Goal: Task Accomplishment & Management: Manage account settings

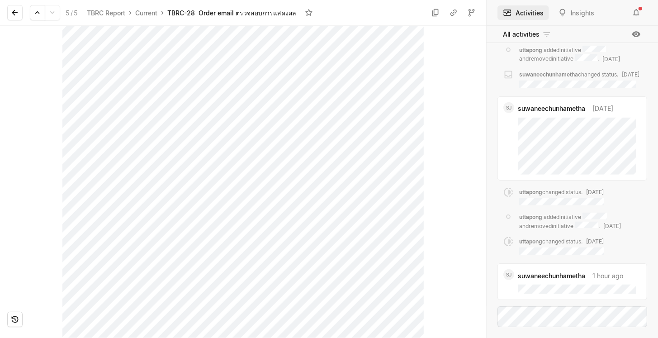
click at [493, 211] on div "suwaneechunhametha created this work item . Mar 11 uttapong added member jakrit…" at bounding box center [571, 34] width 171 height 546
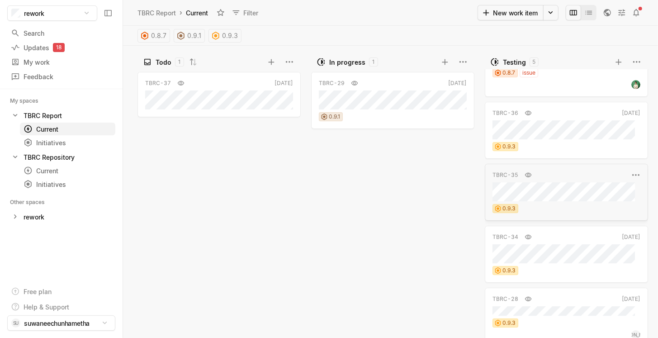
scroll to position [49, 0]
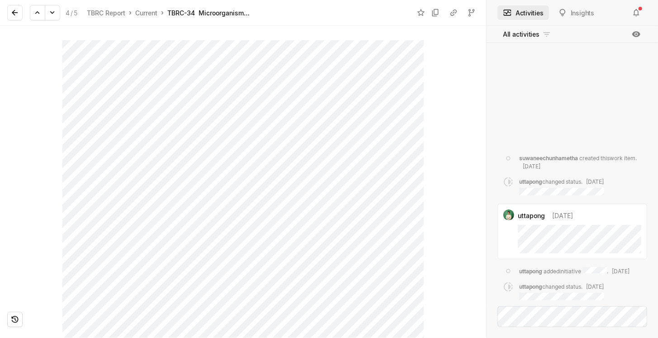
scroll to position [70, 0]
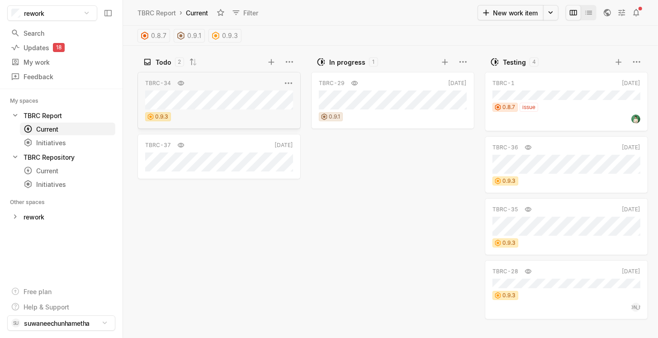
click at [221, 110] on div "TBRC-34 Now 0.9.3" at bounding box center [218, 100] width 163 height 57
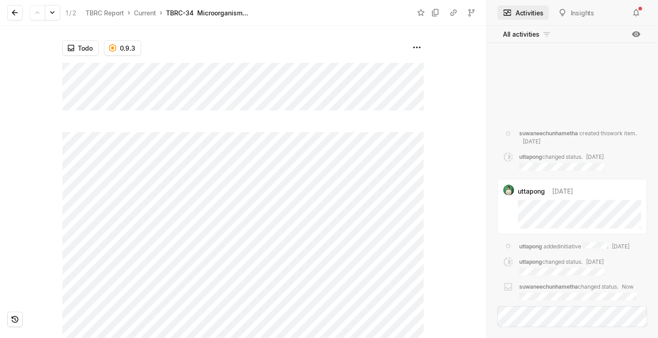
scroll to position [70, 0]
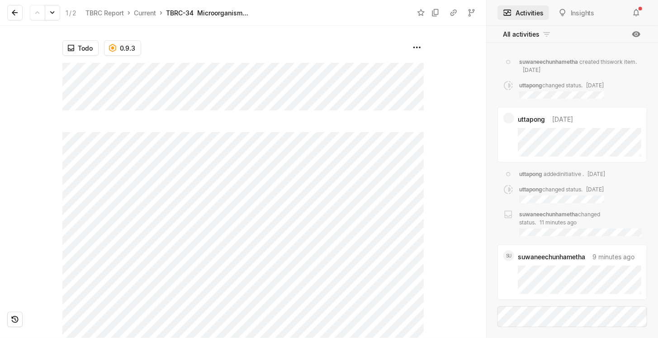
scroll to position [70, 0]
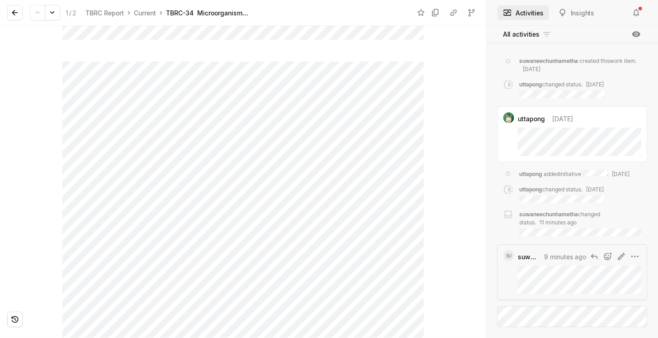
click at [512, 269] on div "SU suwaneechunhametha 9 minutes ago" at bounding box center [572, 271] width 149 height 55
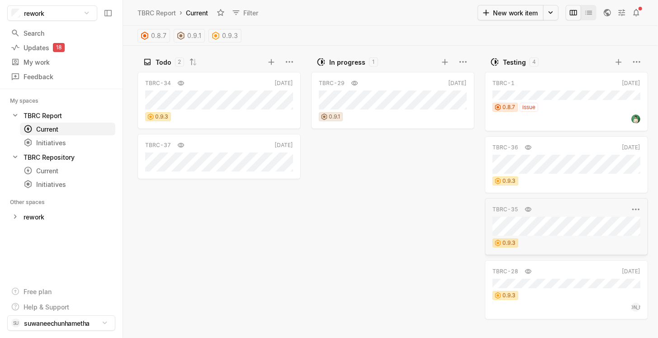
click at [570, 236] on div "TBRC-35 [DATE] 0.9.3" at bounding box center [565, 226] width 163 height 57
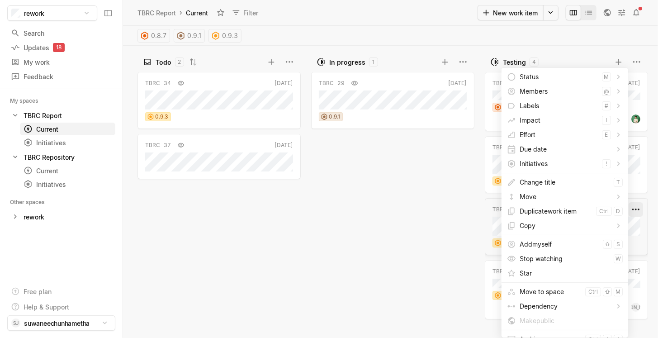
click at [638, 211] on html "rework Search / Updates 18 g then u My work = Feedback g then f My spaces TBRC …" at bounding box center [329, 169] width 658 height 338
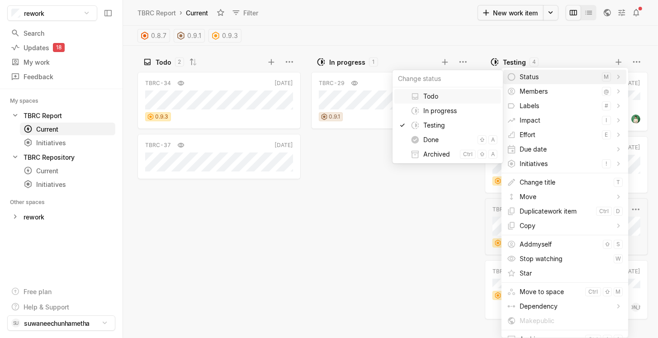
click at [546, 79] on span "Status" at bounding box center [558, 77] width 79 height 14
click at [441, 141] on span "Done" at bounding box center [448, 139] width 51 height 14
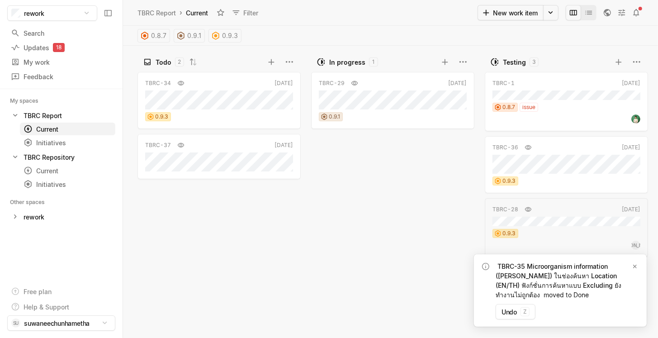
click at [384, 243] on div "TBRC-29 Aug 3 0.9.1" at bounding box center [394, 203] width 167 height 268
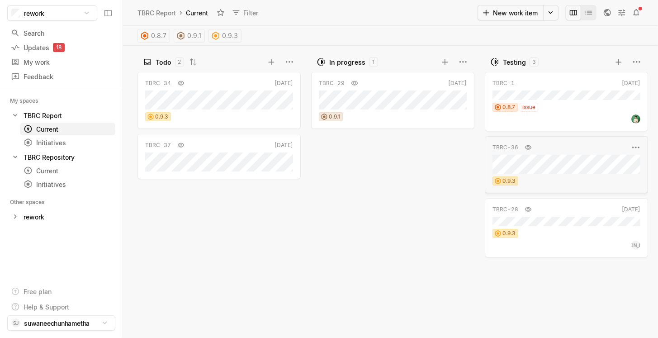
click at [569, 179] on div "0.9.3" at bounding box center [566, 180] width 148 height 9
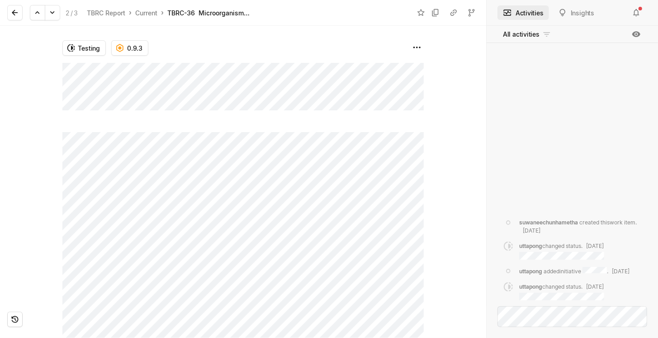
scroll to position [113, 0]
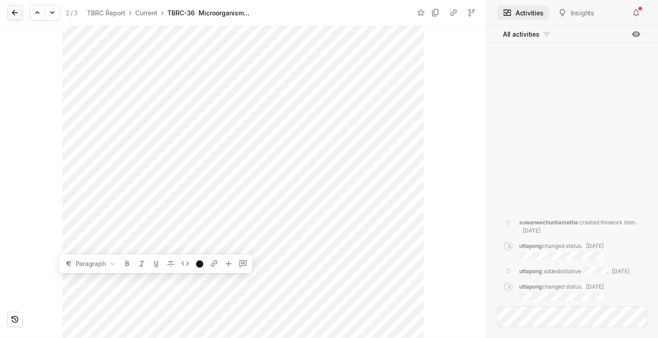
click at [13, 17] on button at bounding box center [14, 12] width 15 height 15
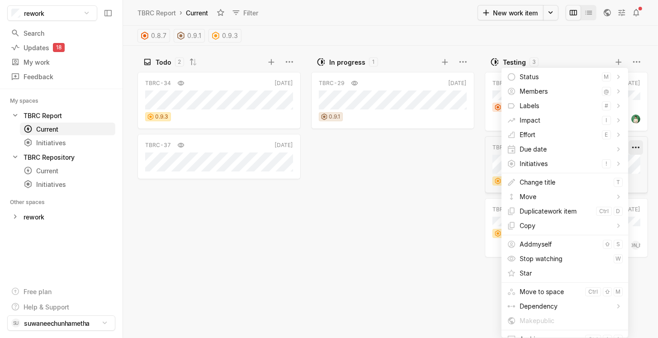
click at [638, 149] on html "rework Search / Updates 18 g then u My work = Feedback g then f My spaces TBRC …" at bounding box center [329, 169] width 658 height 338
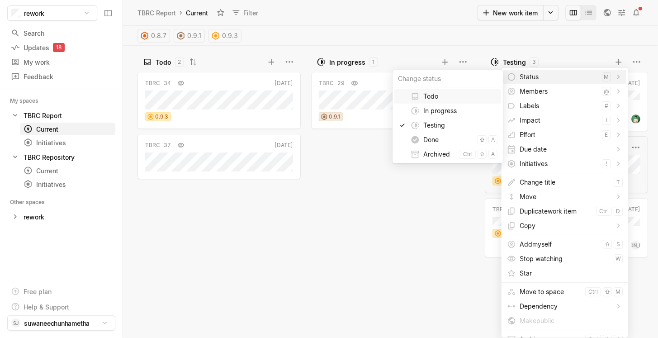
click at [552, 77] on span "Status" at bounding box center [558, 77] width 79 height 14
click at [423, 141] on span "Done" at bounding box center [448, 139] width 51 height 14
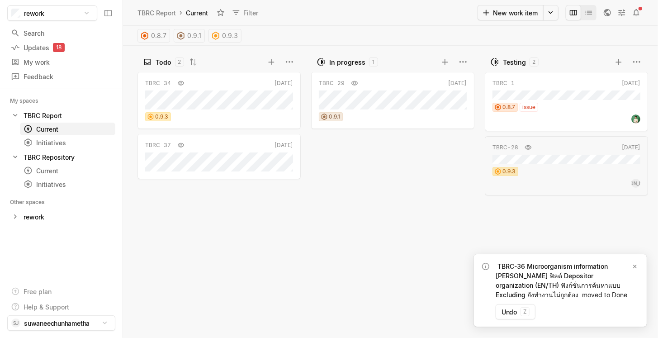
click at [391, 219] on div "TBRC-29 Aug 3 0.9.1" at bounding box center [394, 203] width 167 height 268
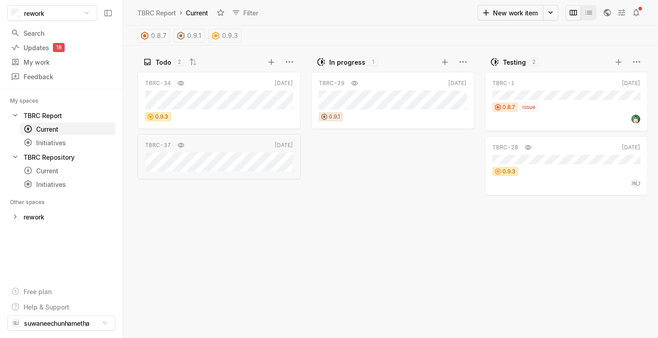
drag, startPoint x: 309, startPoint y: 249, endPoint x: 315, endPoint y: 254, distance: 7.8
click at [309, 249] on div "In progress 1 TBRC-29 Aug 3 0.9.1" at bounding box center [392, 196] width 174 height 283
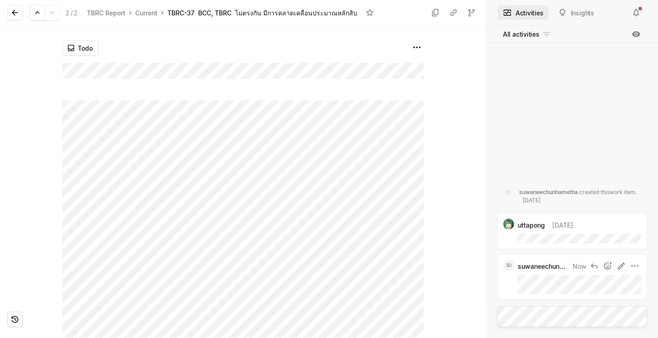
click at [516, 279] on div "SU suwaneechunhametha Now" at bounding box center [572, 276] width 149 height 45
